Goal: Browse casually

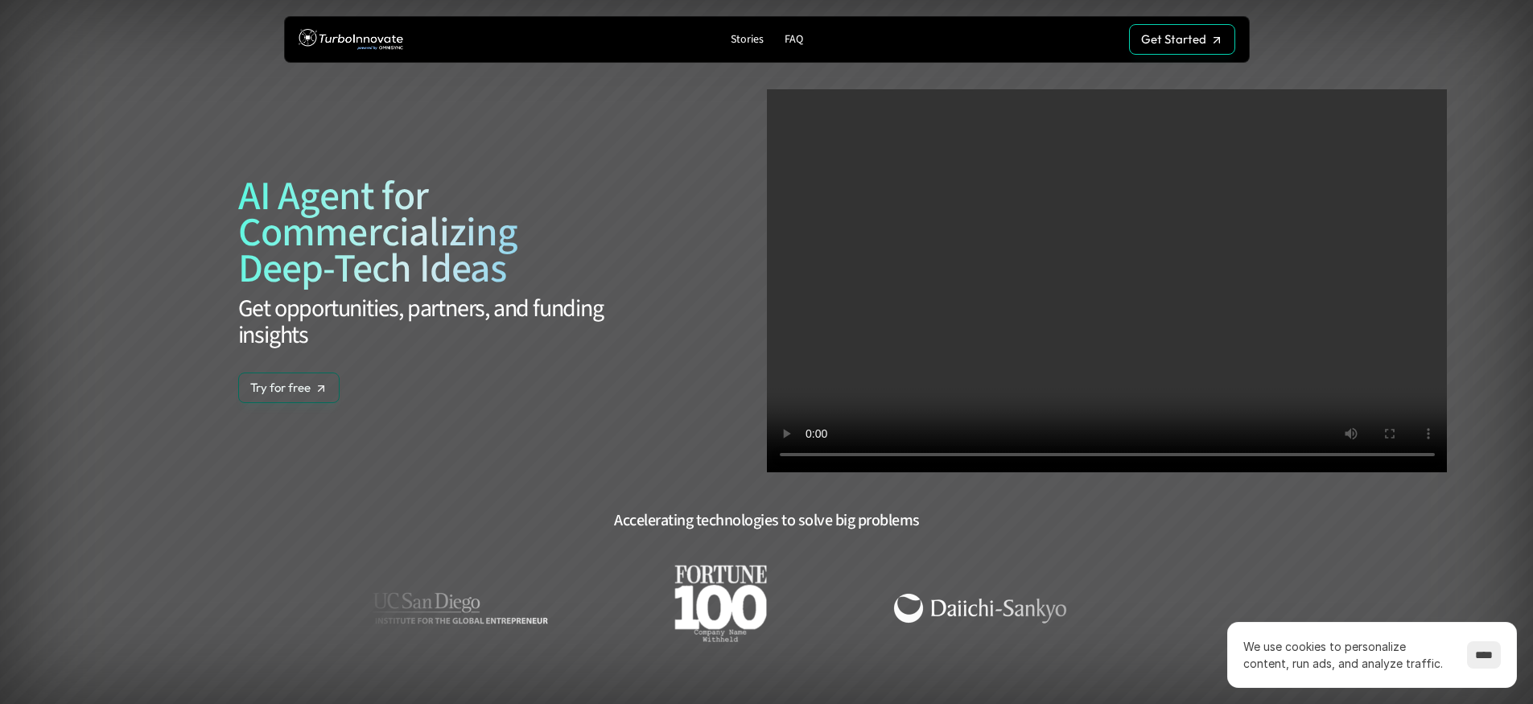
scroll to position [1803, 0]
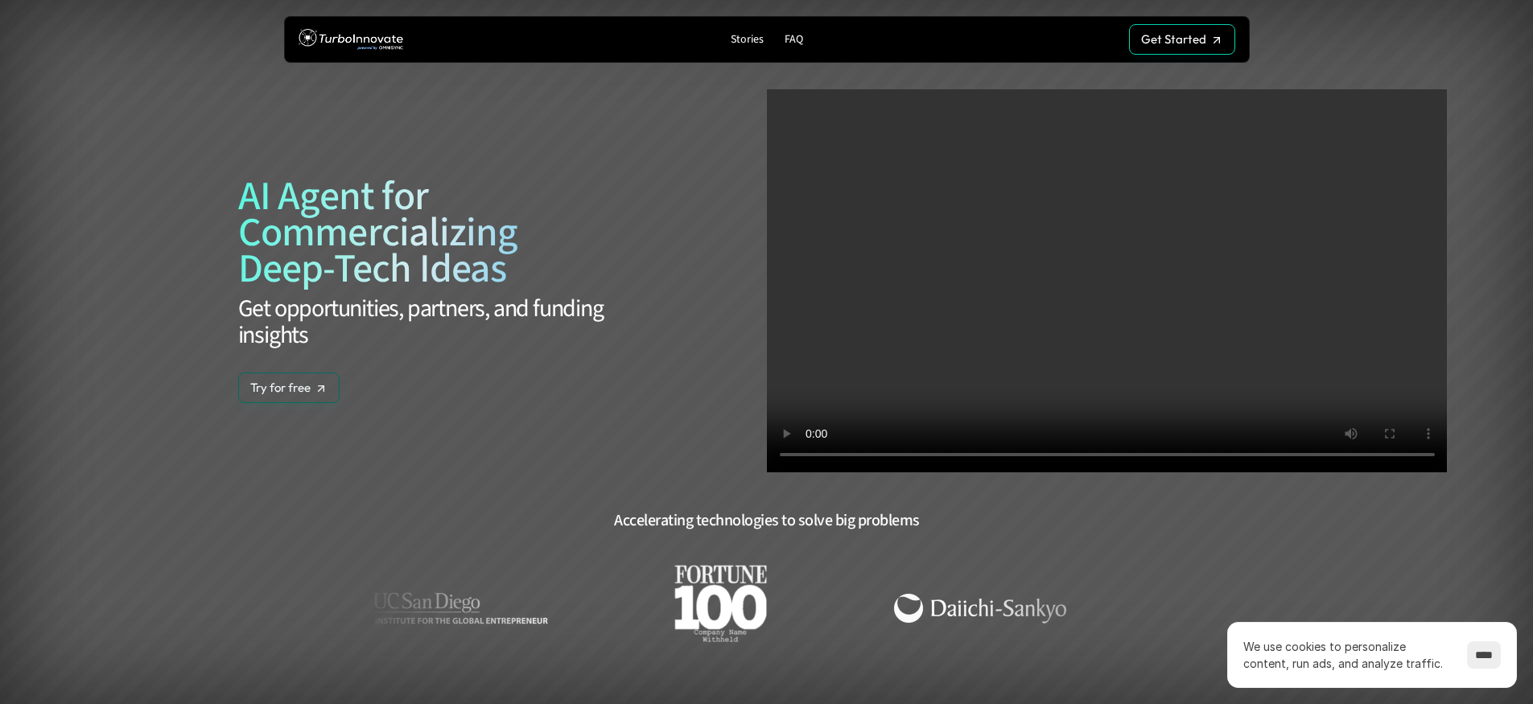
scroll to position [1803, 0]
